Goal: Task Accomplishment & Management: Manage account settings

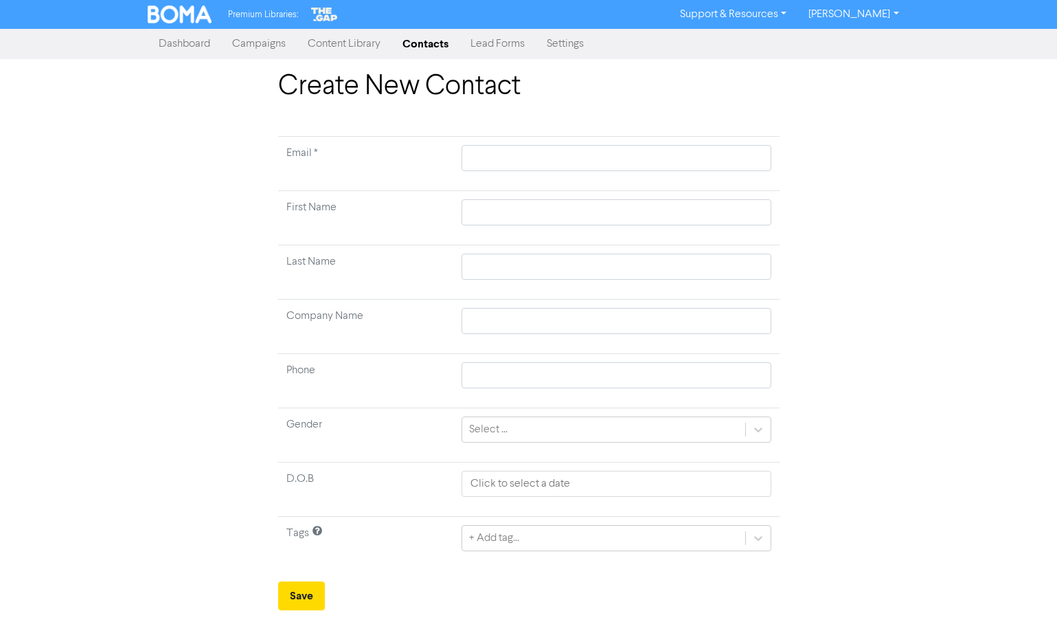
click at [436, 49] on link "Contacts" at bounding box center [426, 43] width 68 height 27
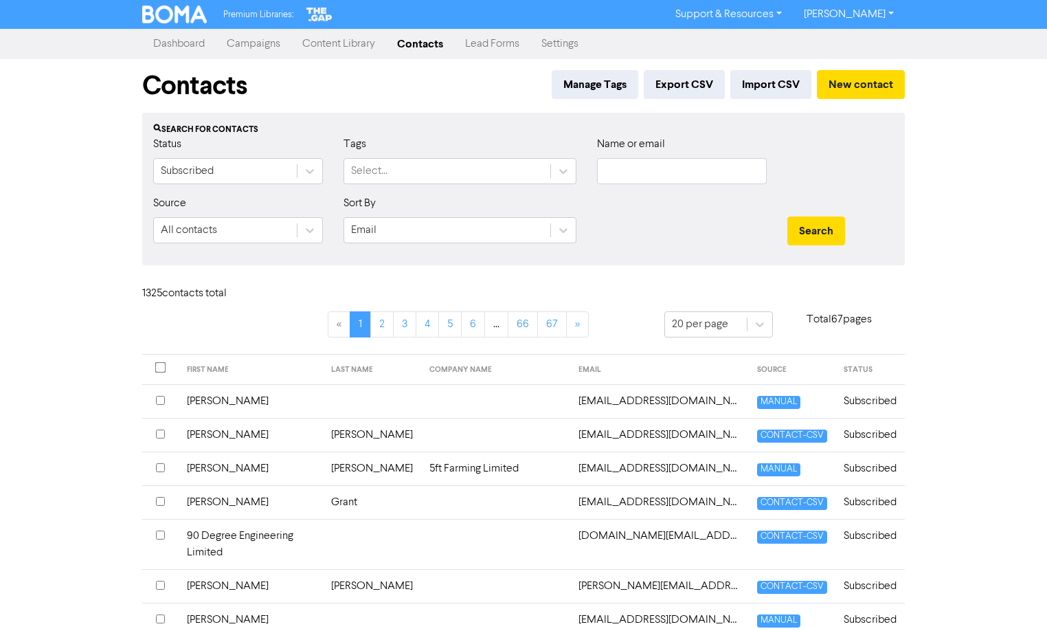
click at [631, 155] on div "Name or email" at bounding box center [682, 160] width 170 height 48
drag, startPoint x: 635, startPoint y: 163, endPoint x: 656, endPoint y: 163, distance: 21.3
click at [635, 163] on input "text" at bounding box center [682, 171] width 170 height 26
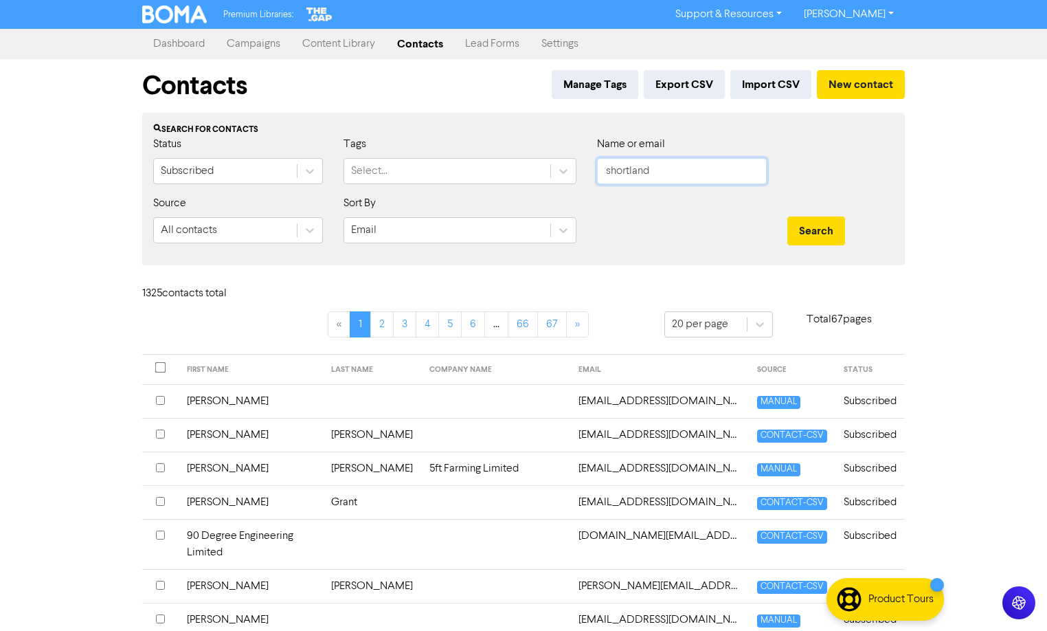
type input "shortland"
click at [787, 216] on button "Search" at bounding box center [816, 230] width 58 height 29
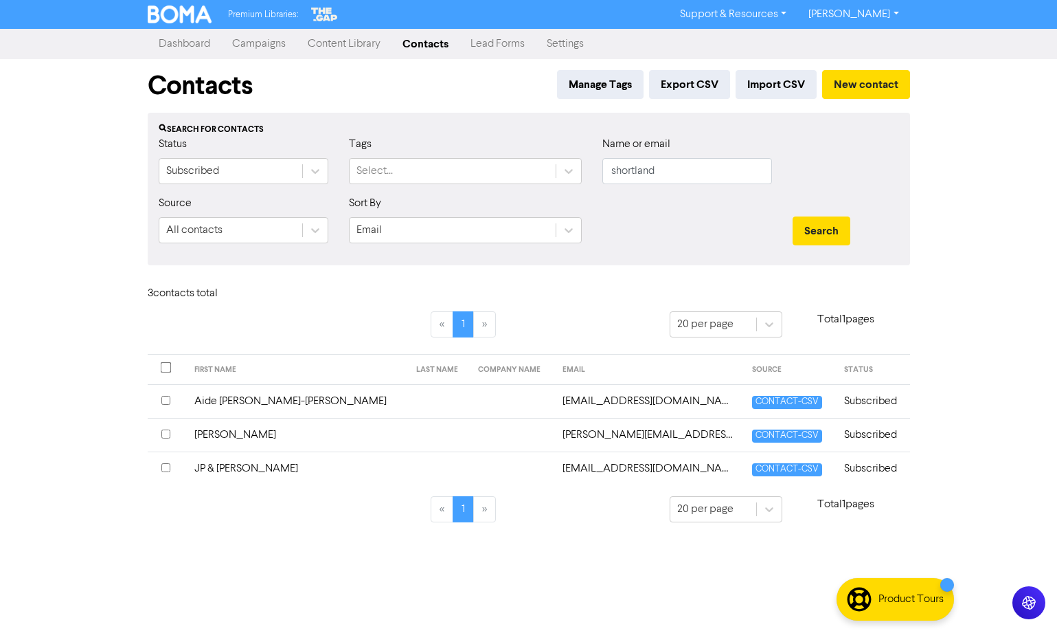
click at [879, 476] on td "Subscribed" at bounding box center [873, 468] width 74 height 34
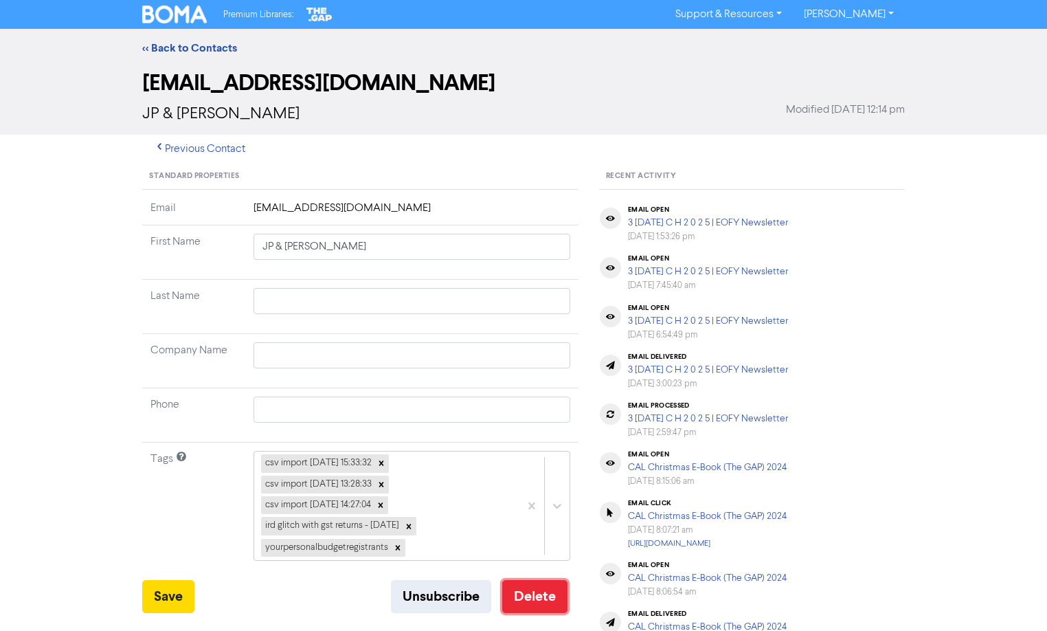
click at [553, 590] on button "Delete" at bounding box center [534, 596] width 65 height 33
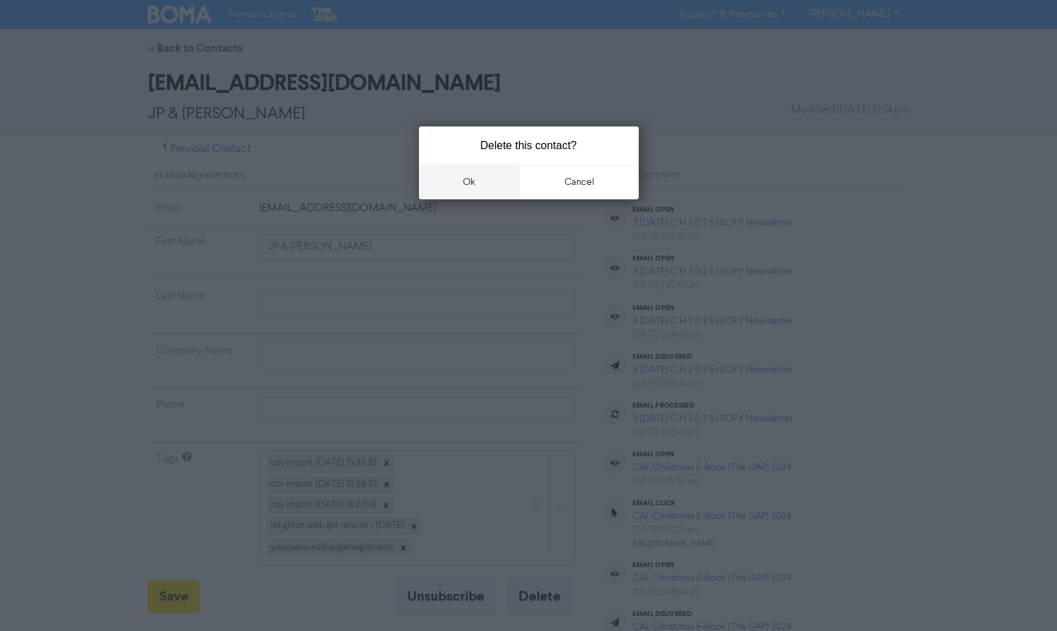
click at [507, 190] on button "ok" at bounding box center [470, 182] width 102 height 34
